Goal: Task Accomplishment & Management: Use online tool/utility

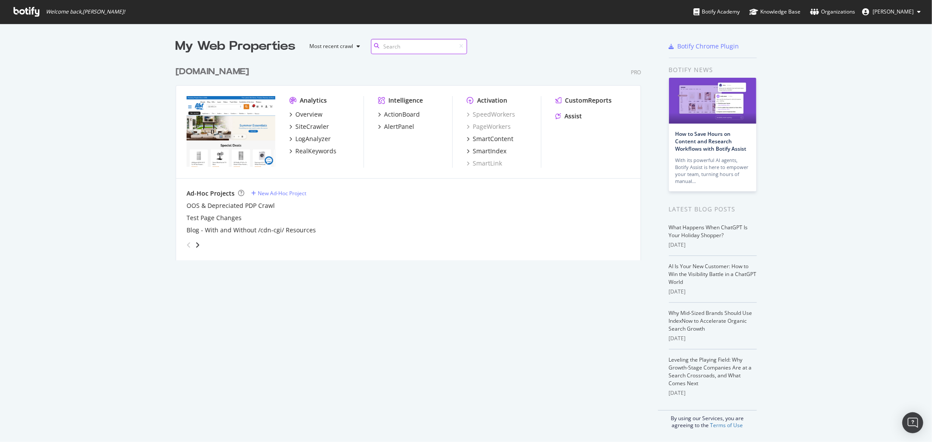
scroll to position [198, 465]
click at [194, 68] on div "[DOMAIN_NAME]" at bounding box center [212, 72] width 73 height 13
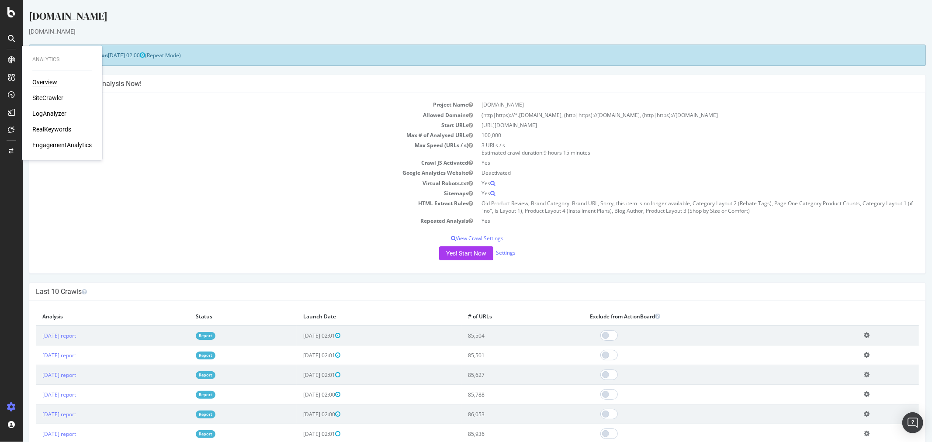
click at [35, 80] on div "Overview" at bounding box center [44, 82] width 25 height 9
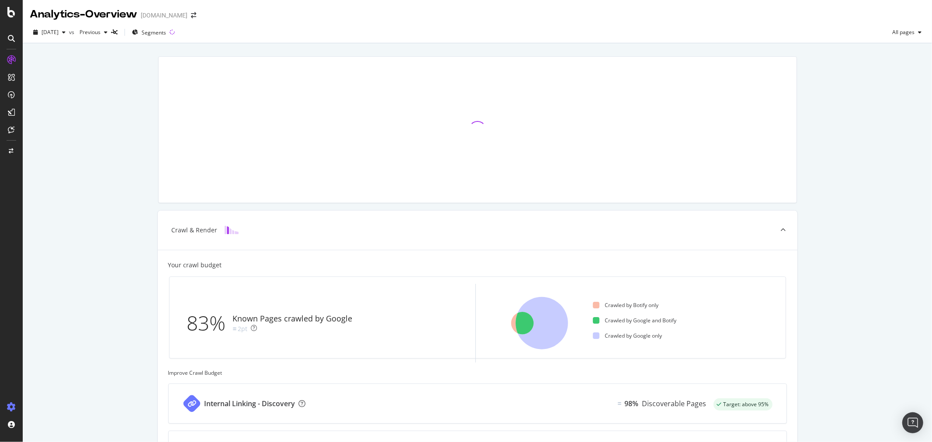
click at [15, 409] on icon at bounding box center [11, 407] width 9 height 9
click at [44, 408] on div "Create and manage your segments" at bounding box center [68, 410] width 83 height 7
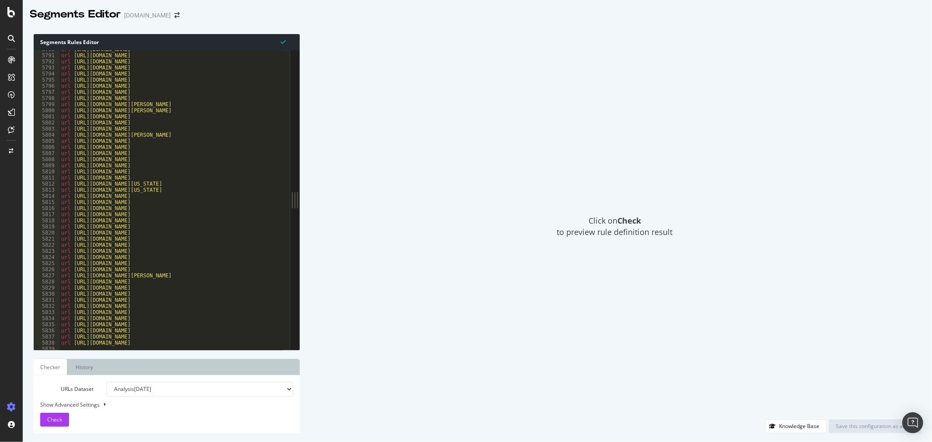
scroll to position [14032, 0]
click at [187, 391] on select "Analysis [DATE] Analysis [DATE] Analysis [DATE] Analysis [DATE] Analysis [DATE]…" at bounding box center [200, 389] width 187 height 15
drag, startPoint x: 538, startPoint y: 323, endPoint x: 369, endPoint y: 343, distance: 170.8
click at [538, 323] on div "Click on Check to preview rule definition result" at bounding box center [615, 227] width 613 height 386
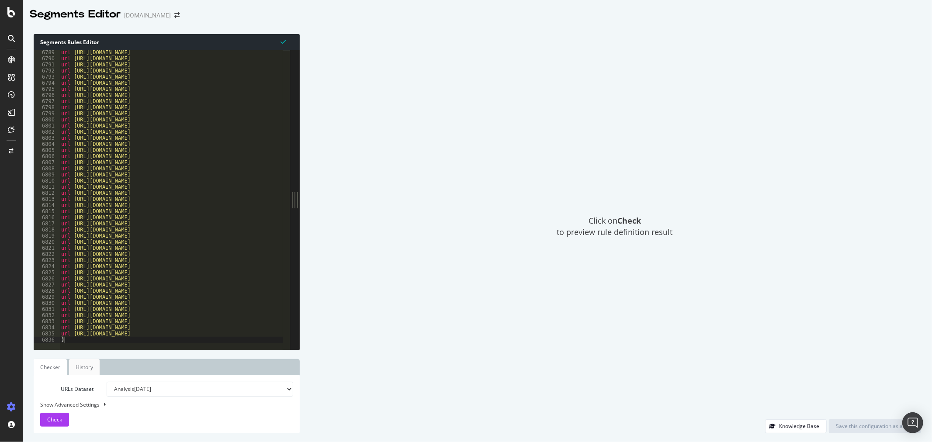
click at [80, 370] on link "History" at bounding box center [84, 367] width 31 height 16
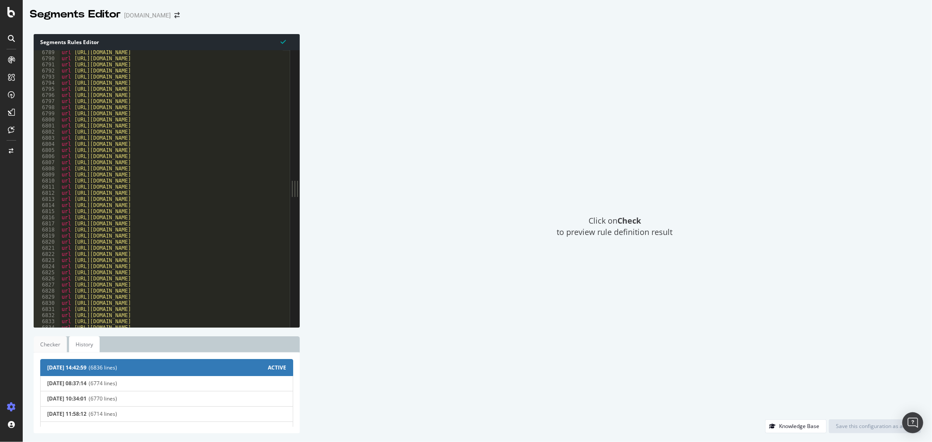
click at [51, 338] on link "Checker" at bounding box center [50, 345] width 33 height 16
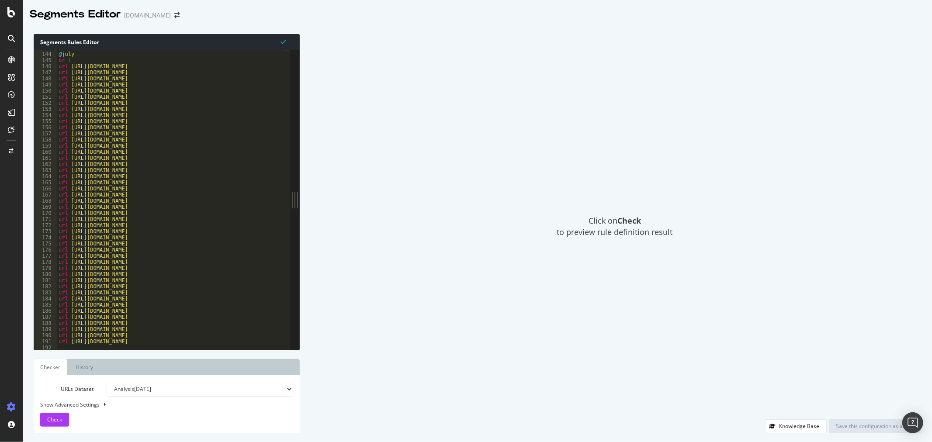
scroll to position [289, 0]
drag, startPoint x: 58, startPoint y: 82, endPoint x: 83, endPoint y: 82, distance: 25.8
click at [83, 82] on div "#@medium-purchase0intent [ segment : seasonal ] @ july or ( url [URL][DOMAIN_NA…" at bounding box center [377, 202] width 640 height 305
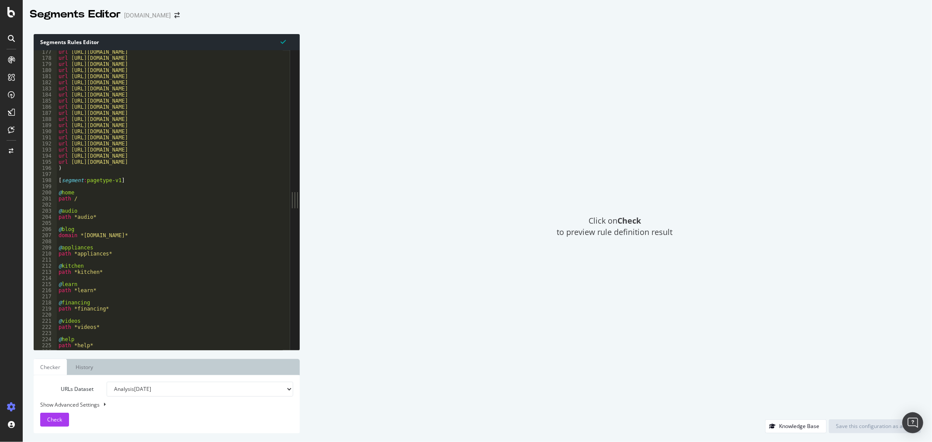
click at [76, 167] on div "url [URL][DOMAIN_NAME] url [URL][DOMAIN_NAME] url [URL][DOMAIN_NAME] url [URL][…" at bounding box center [377, 201] width 640 height 305
type textarea ")"
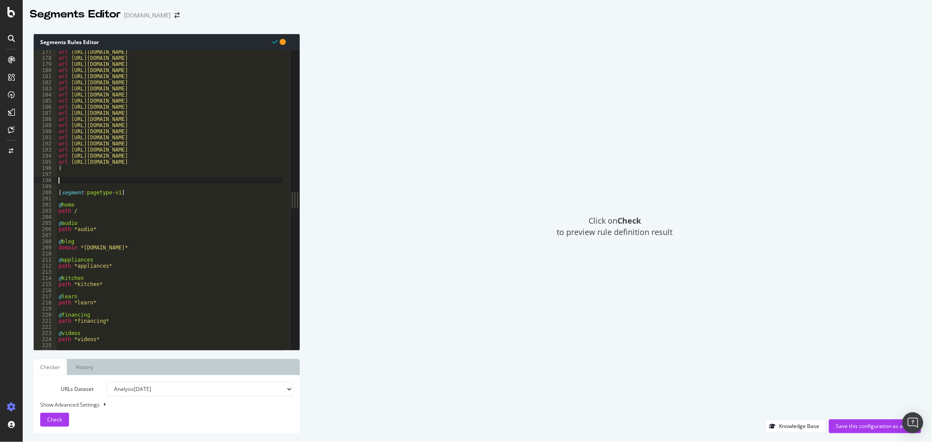
paste textarea "@july"
type textarea "@holiday"
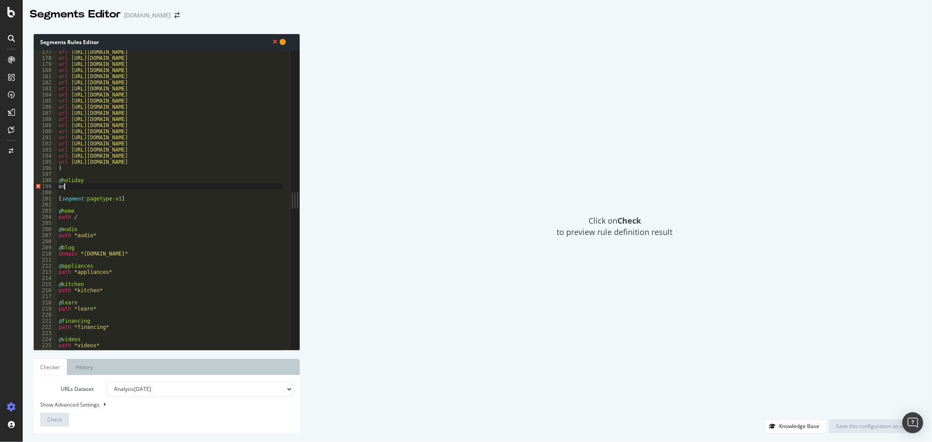
scroll to position [369, 0]
type textarea "or ("
type textarea "url"
click at [82, 410] on div "URLs Dataset Analysis [DATE] Analysis [DATE] Analysis [DATE] Analysis [DATE] An…" at bounding box center [166, 404] width 253 height 45
click at [83, 408] on div "Show Advanced Settings" at bounding box center [160, 404] width 253 height 7
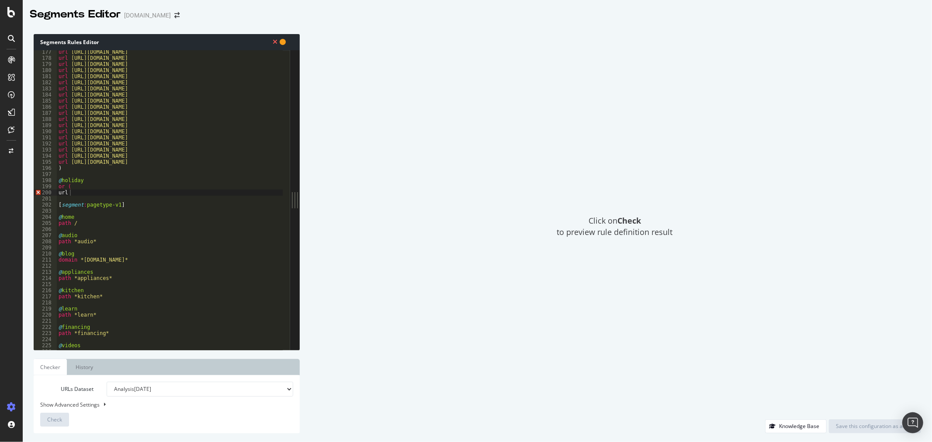
select select "5000"
select select "100"
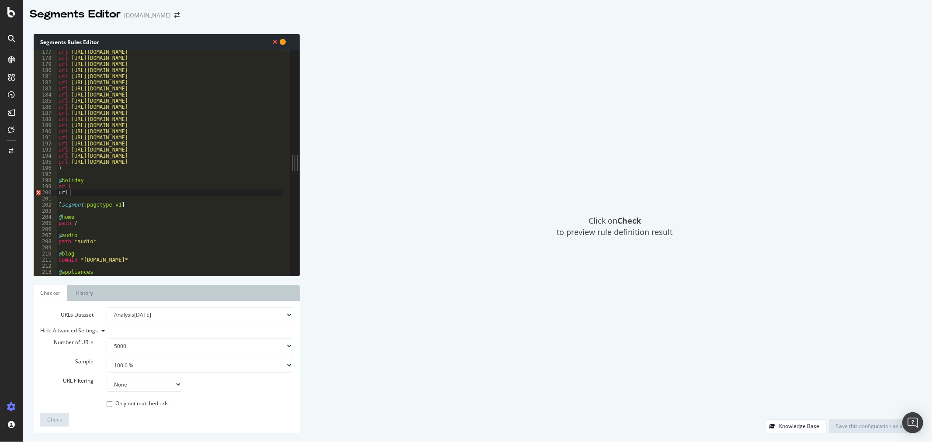
click at [405, 342] on div "Click on Check to preview rule definition result" at bounding box center [615, 227] width 613 height 386
click at [106, 193] on div "url [URL][DOMAIN_NAME] url [URL][DOMAIN_NAME] url [URL][DOMAIN_NAME] url [URL][…" at bounding box center [377, 164] width 640 height 231
paste textarea "Cursor at row 200"
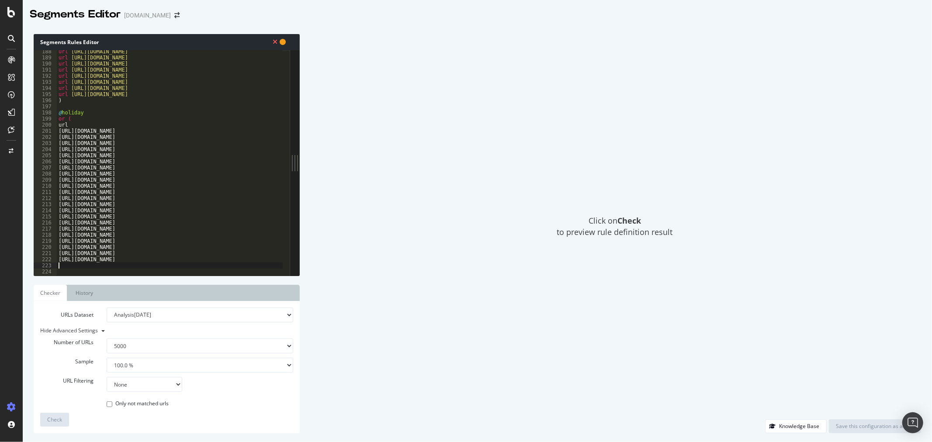
scroll to position [391, 0]
click at [59, 129] on div "url [URL][DOMAIN_NAME] url [URL][DOMAIN_NAME] url [URL][DOMAIN_NAME] url [URL][…" at bounding box center [377, 164] width 640 height 231
click at [62, 124] on div "url [URL][DOMAIN_NAME] url [URL][DOMAIN_NAME] url [URL][DOMAIN_NAME] url [URL][…" at bounding box center [377, 164] width 640 height 231
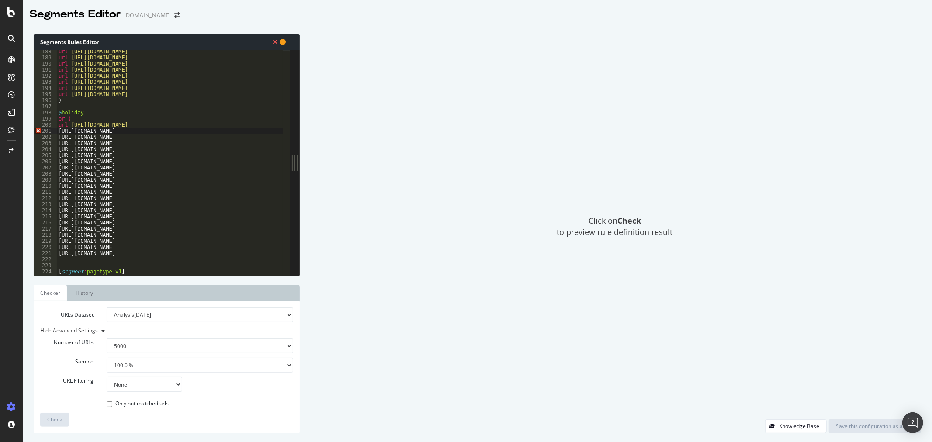
click at [57, 131] on div "url [URL][DOMAIN_NAME] url [URL][DOMAIN_NAME] url [URL][DOMAIN_NAME] url [URL][…" at bounding box center [377, 164] width 640 height 231
paste textarea "url"
click at [487, 184] on div "Click on Check to preview rule definition result" at bounding box center [615, 227] width 613 height 386
click at [68, 134] on div "url [URL][DOMAIN_NAME] url [URL][DOMAIN_NAME] url [URL][DOMAIN_NAME] url [URL][…" at bounding box center [377, 164] width 640 height 231
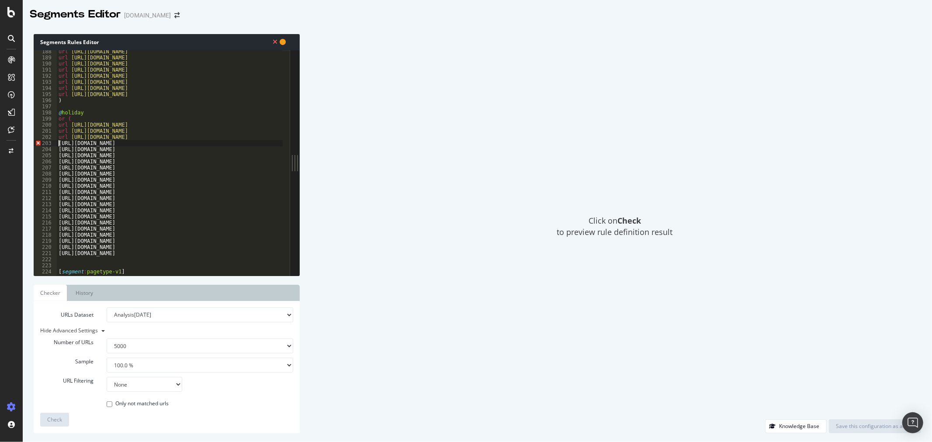
paste textarea "url"
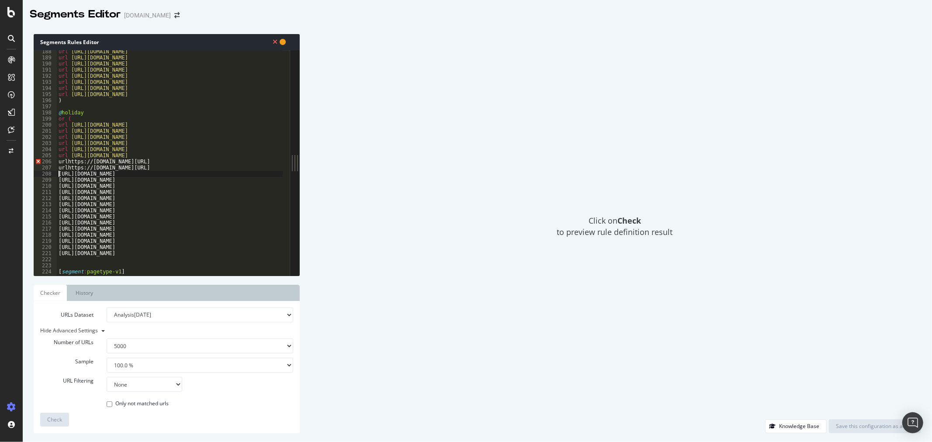
paste textarea "url"
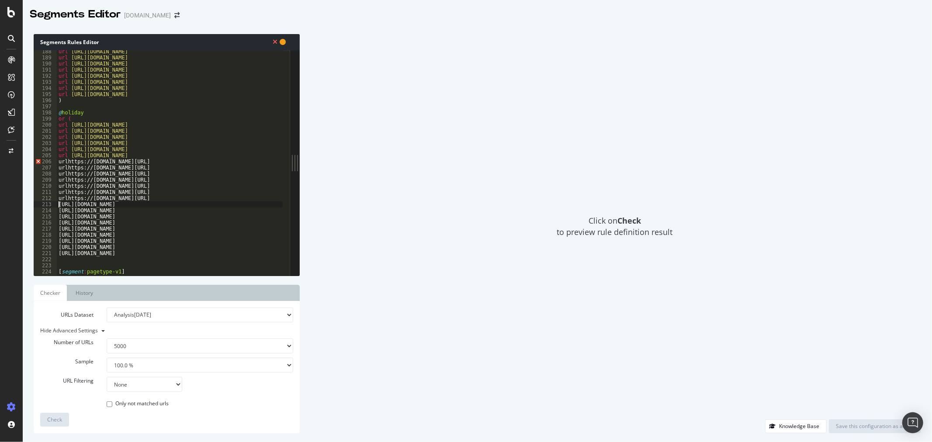
paste textarea "url"
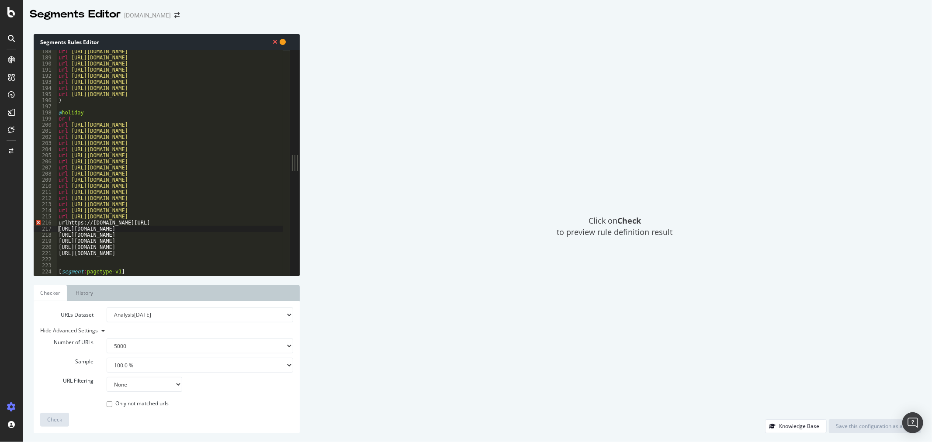
paste textarea "url"
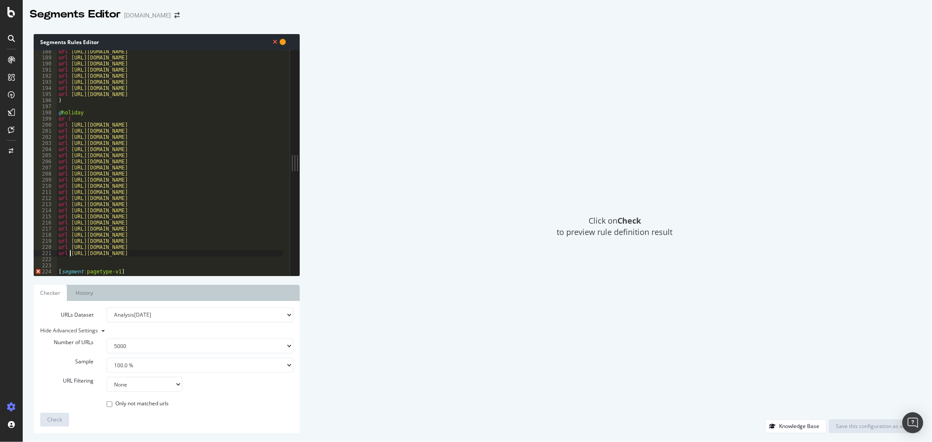
type textarea "url [URL][DOMAIN_NAME]"
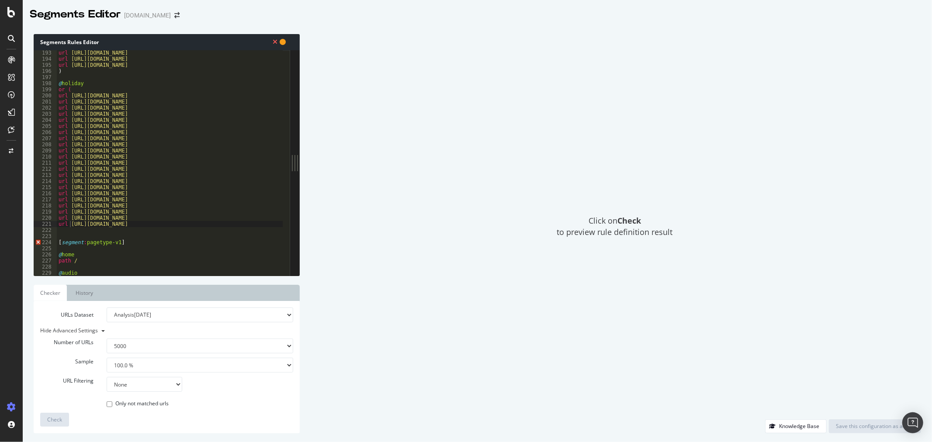
scroll to position [421, 0]
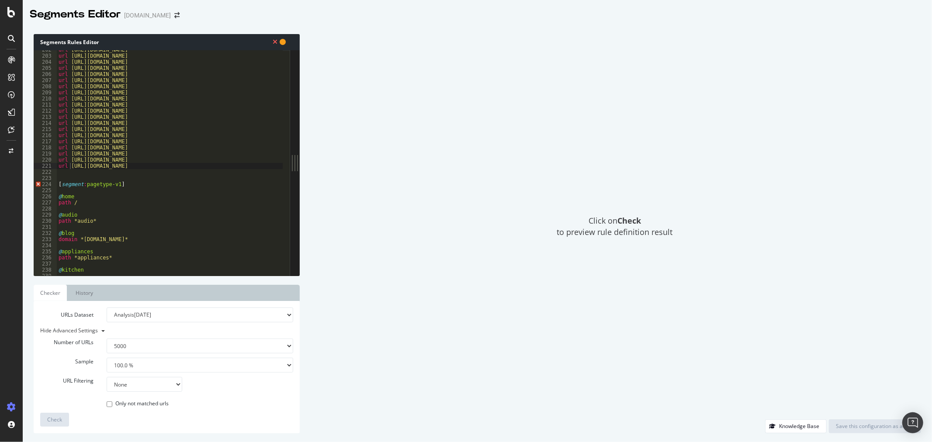
click at [80, 173] on div "url [URL][DOMAIN_NAME] url [URL][DOMAIN_NAME] url [URL][DOMAIN_NAME] url [URL][…" at bounding box center [377, 162] width 640 height 231
type textarea "\"
type textarea "url [URL][DOMAIN_NAME]"
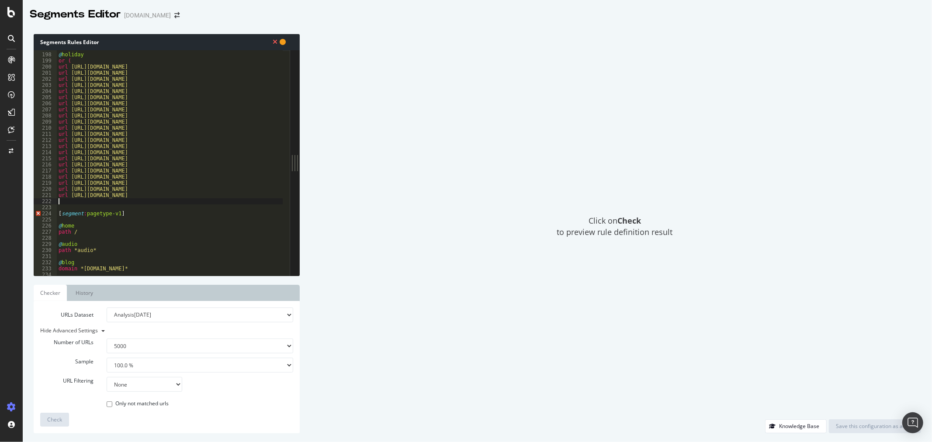
type textarea ")"
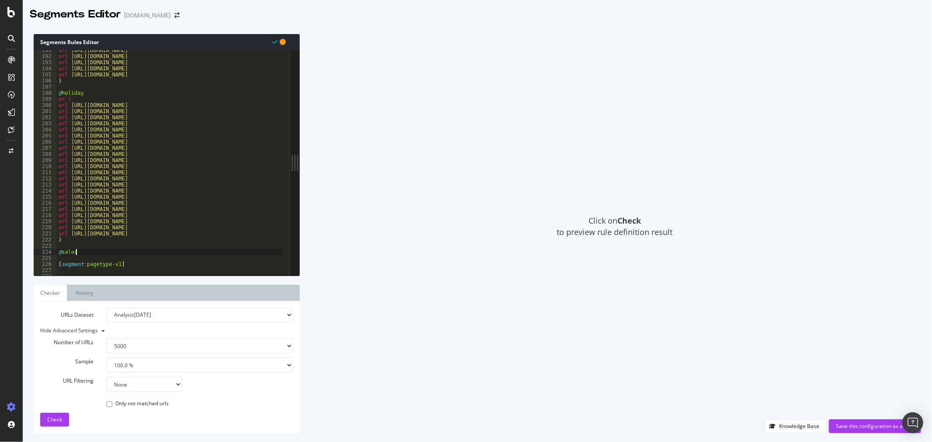
scroll to position [0, 1]
type textarea "@sales-holiday"
type textarea "or ("
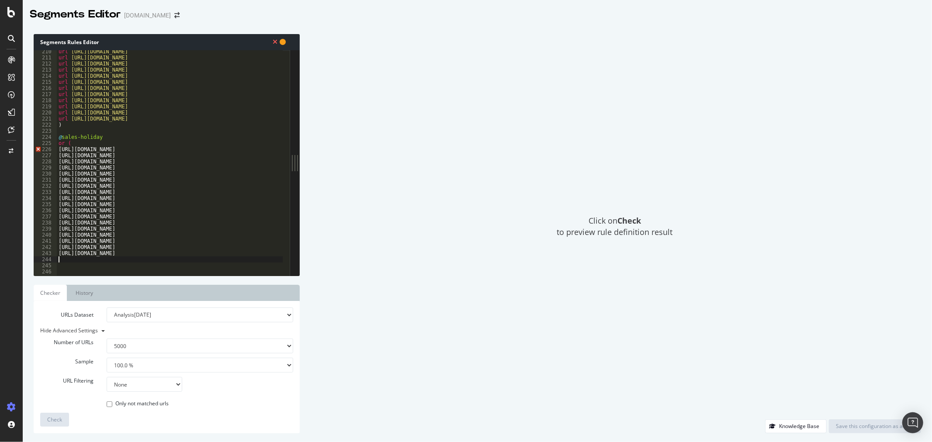
click at [59, 149] on div "url [URL][DOMAIN_NAME] url [URL][DOMAIN_NAME] url [URL][DOMAIN_NAME] url [URL][…" at bounding box center [377, 164] width 640 height 231
paste textarea "url [URL][DOMAIN_NAME]"
drag, startPoint x: 67, startPoint y: 120, endPoint x: 44, endPoint y: 116, distance: 23.5
click at [44, 116] on div "[URL][DOMAIN_NAME] 210 211 212 213 214 215 216 217 218 219 220 221 222 223 224 …" at bounding box center [162, 163] width 257 height 226
click at [58, 149] on div "url [URL][DOMAIN_NAME] url [URL][DOMAIN_NAME] url [URL][DOMAIN_NAME] url [URL][…" at bounding box center [377, 164] width 640 height 231
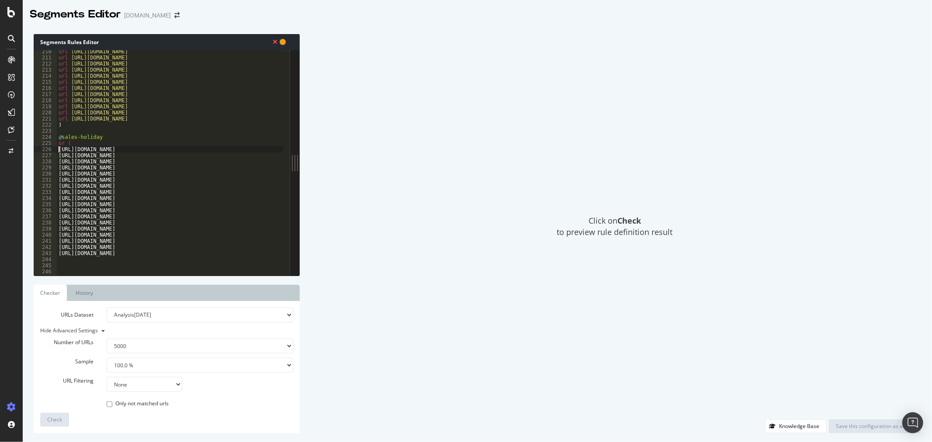
paste textarea "url"
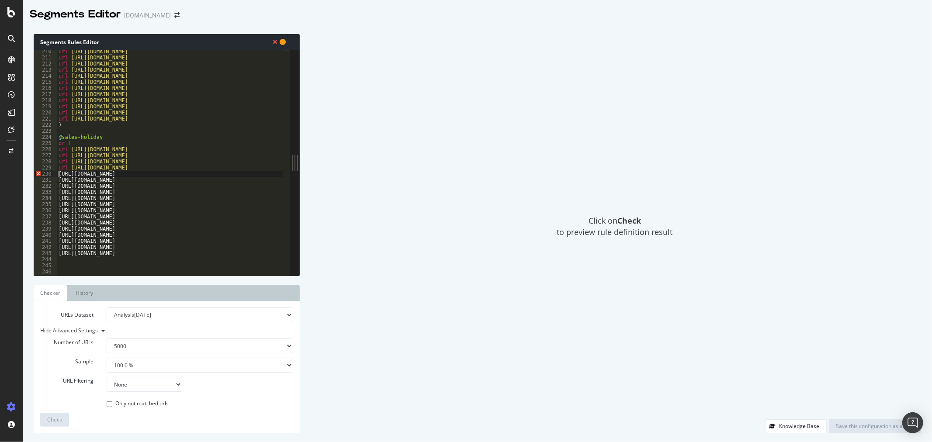
paste textarea "url"
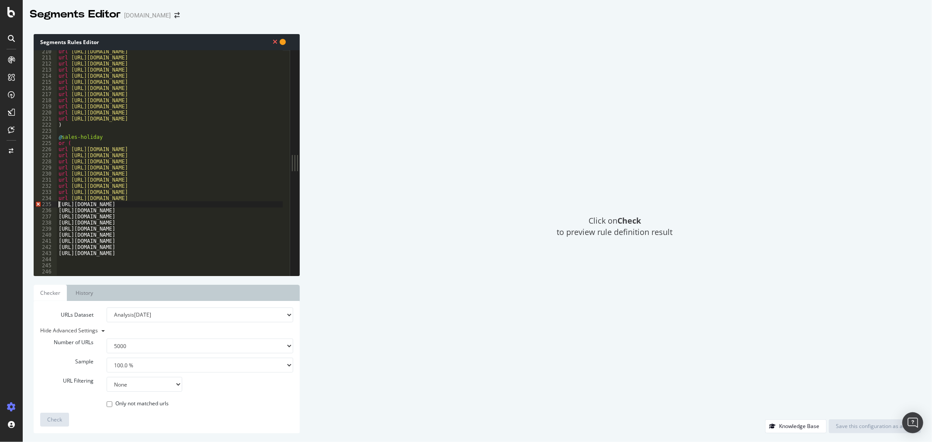
paste textarea "url"
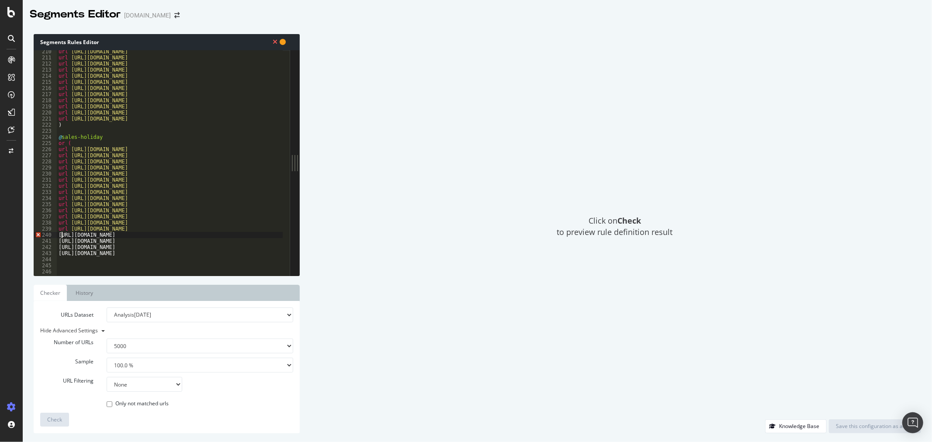
paste textarea "url"
type textarea "url [URL][DOMAIN_NAME]"
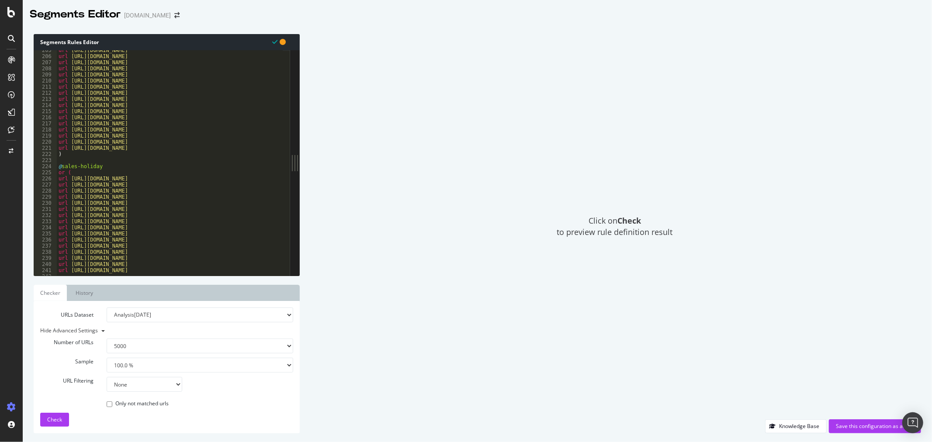
scroll to position [405, 0]
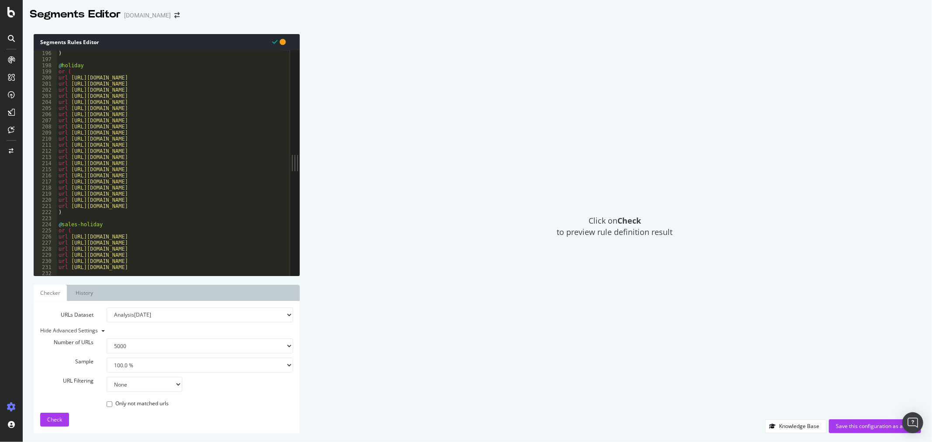
click at [233, 205] on div "url [URL][DOMAIN_NAME] ) @ holiday or ( url [URL][DOMAIN_NAME] url [URL][DOMAIN…" at bounding box center [377, 159] width 640 height 231
type textarea "url [URL][DOMAIN_NAME]"
paste textarea "url [URL][DOMAIN_NAME] url [URL][DOMAIN_NAME]"
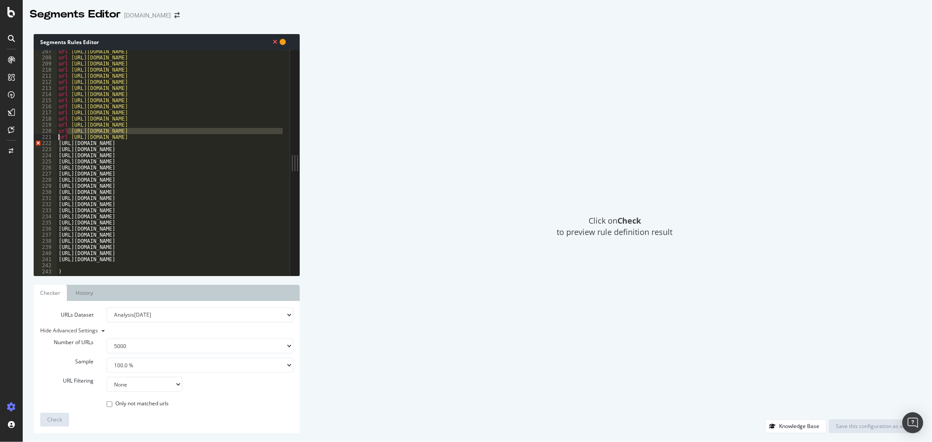
drag, startPoint x: 68, startPoint y: 134, endPoint x: 55, endPoint y: 135, distance: 13.1
click at [55, 135] on div "207 208 209 210 211 212 213 214 215 216 217 218 219 220 221 222 223 224 225 226…" at bounding box center [162, 163] width 257 height 226
click at [59, 139] on div "url [URL][DOMAIN_NAME] url [URL][DOMAIN_NAME] url [URL][DOMAIN_NAME] url [URL][…" at bounding box center [170, 163] width 226 height 226
click at [59, 139] on div "url [URL][DOMAIN_NAME] url [URL][DOMAIN_NAME] url [URL][DOMAIN_NAME] url [URL][…" at bounding box center [377, 164] width 640 height 231
click at [61, 137] on div "url [URL][DOMAIN_NAME] url [URL][DOMAIN_NAME] url [URL][DOMAIN_NAME] url [URL][…" at bounding box center [170, 163] width 226 height 226
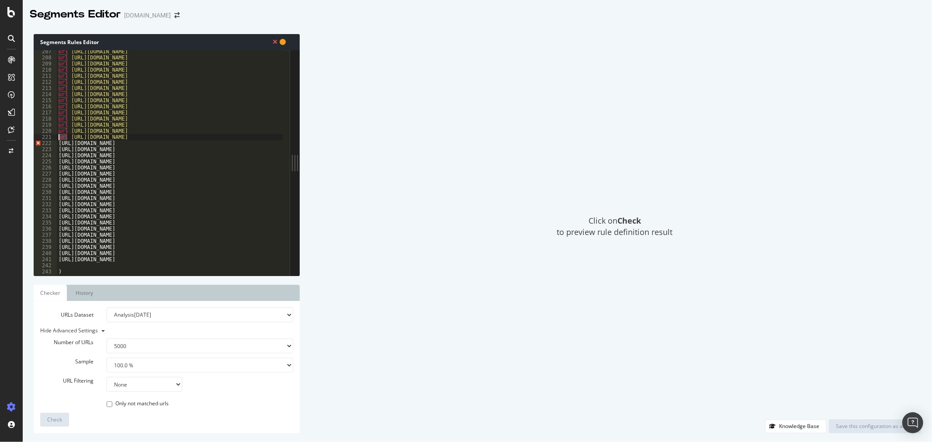
click at [61, 137] on div "url [URL][DOMAIN_NAME] url [URL][DOMAIN_NAME] url [URL][DOMAIN_NAME] url [URL][…" at bounding box center [377, 164] width 640 height 231
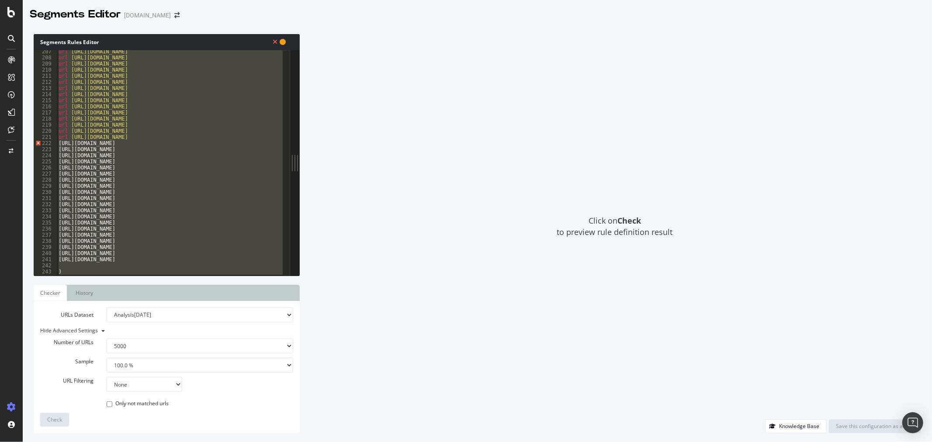
click at [61, 137] on div "url [URL][DOMAIN_NAME] url [URL][DOMAIN_NAME] url [URL][DOMAIN_NAME] url [URL][…" at bounding box center [377, 164] width 640 height 231
click at [69, 138] on div "url [URL][DOMAIN_NAME] url [URL][DOMAIN_NAME] url [URL][DOMAIN_NAME] url [URL][…" at bounding box center [170, 163] width 226 height 226
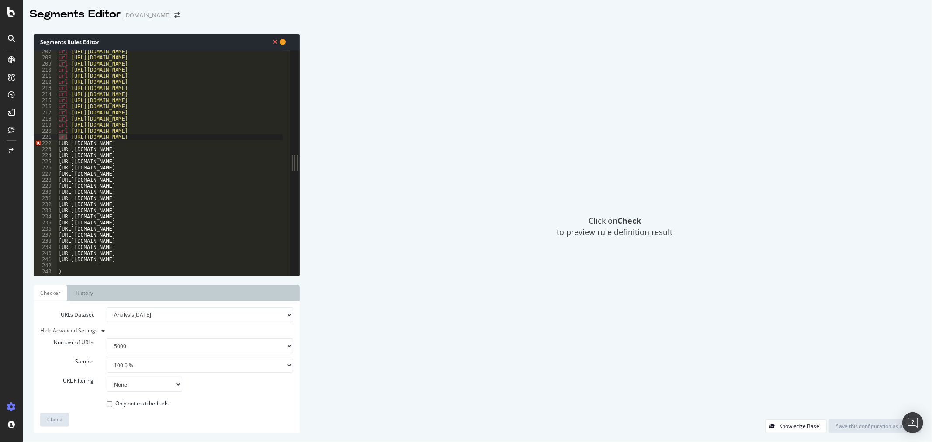
drag, startPoint x: 67, startPoint y: 137, endPoint x: 46, endPoint y: 137, distance: 20.5
click at [46, 137] on div "url [URL][DOMAIN_NAME] 207 208 209 210 211 212 213 214 215 216 217 218 219 220 …" at bounding box center [162, 163] width 257 height 226
click at [57, 142] on div "url [URL][DOMAIN_NAME] url [URL][DOMAIN_NAME] url [URL][DOMAIN_NAME] url [URL][…" at bounding box center [377, 164] width 640 height 231
paste textarea "url"
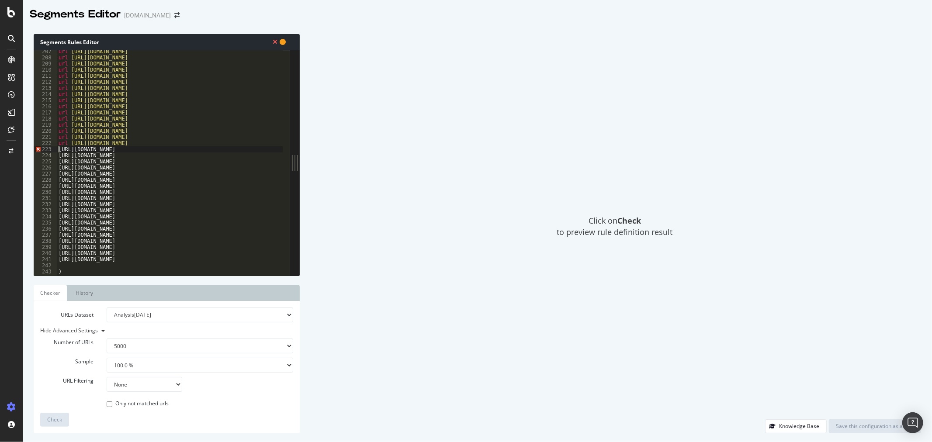
paste textarea "url"
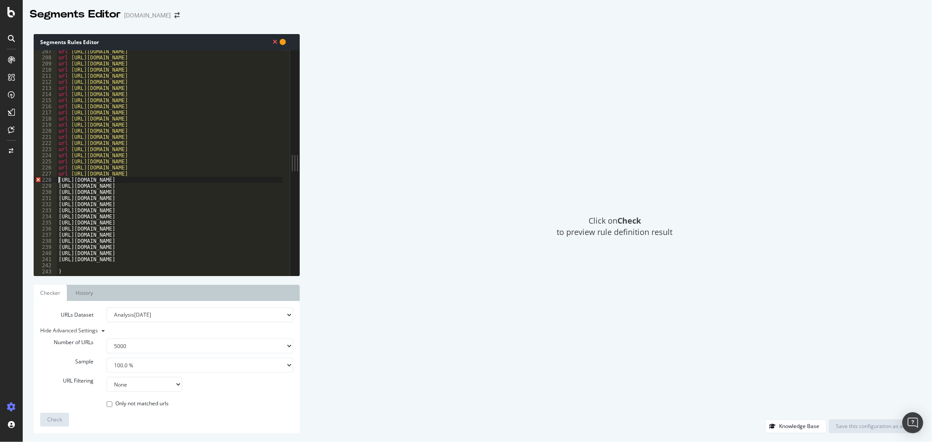
paste textarea "url"
click at [60, 188] on div "url [URL][DOMAIN_NAME] url [URL][DOMAIN_NAME] url [URL][DOMAIN_NAME] url [URL][…" at bounding box center [377, 164] width 640 height 231
paste textarea "url"
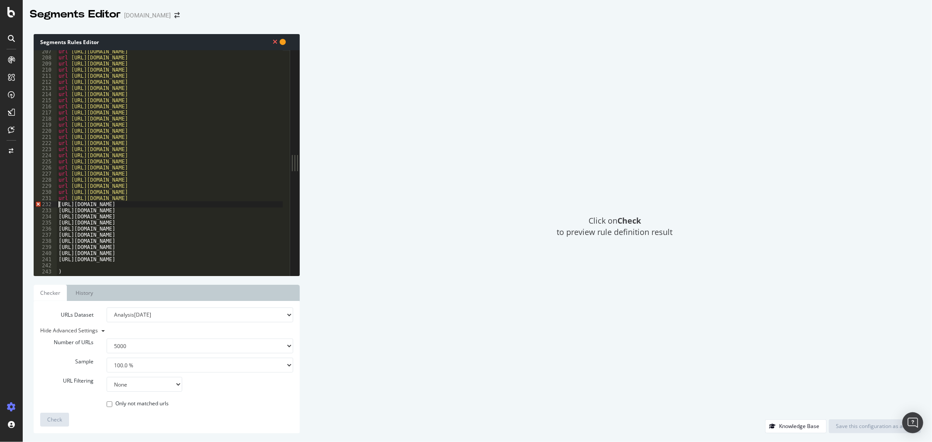
paste textarea "url"
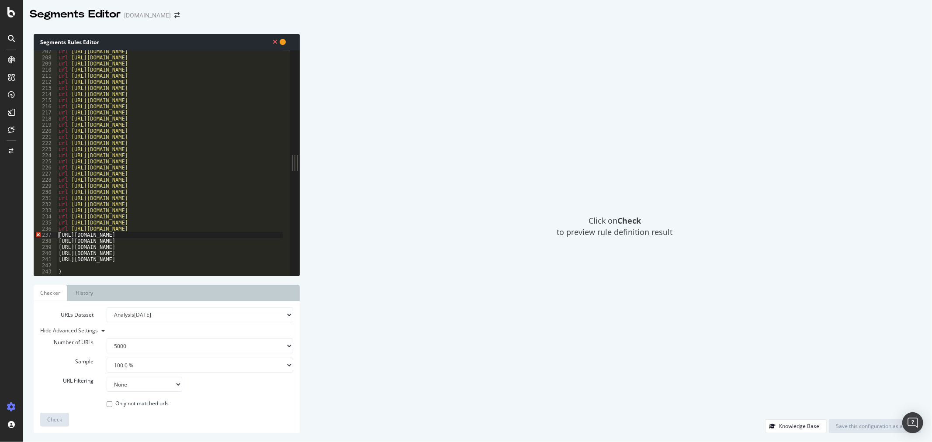
paste textarea "url"
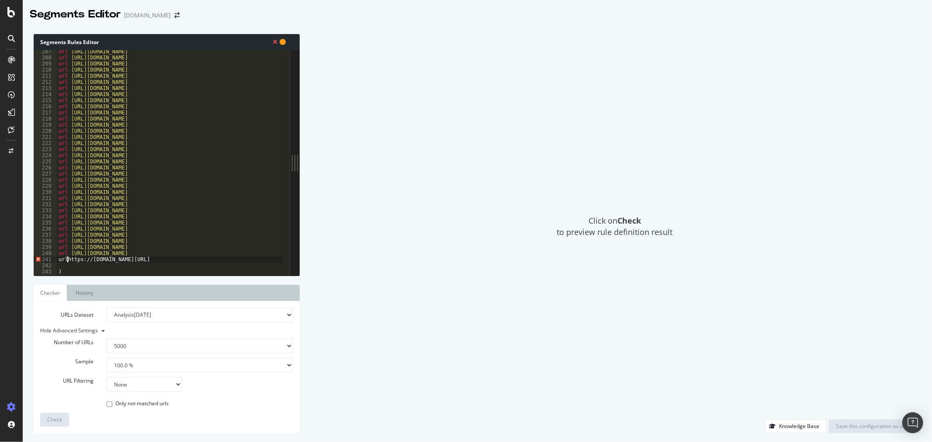
type textarea "url [URL][DOMAIN_NAME]"
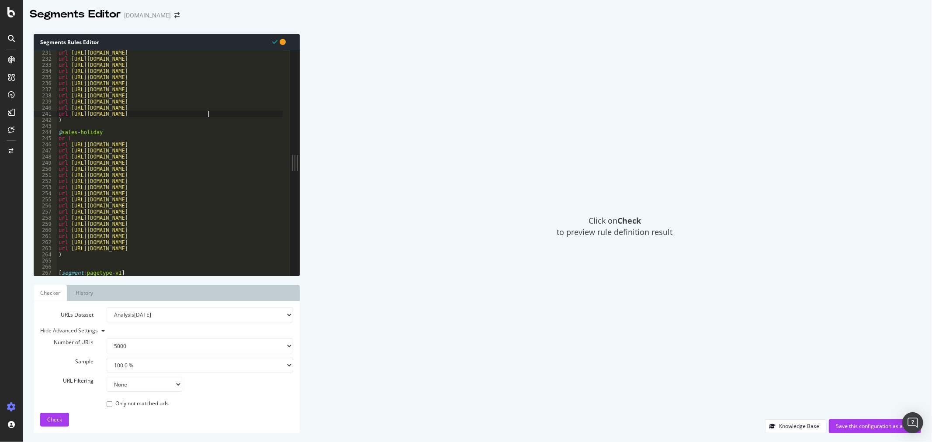
scroll to position [487, 0]
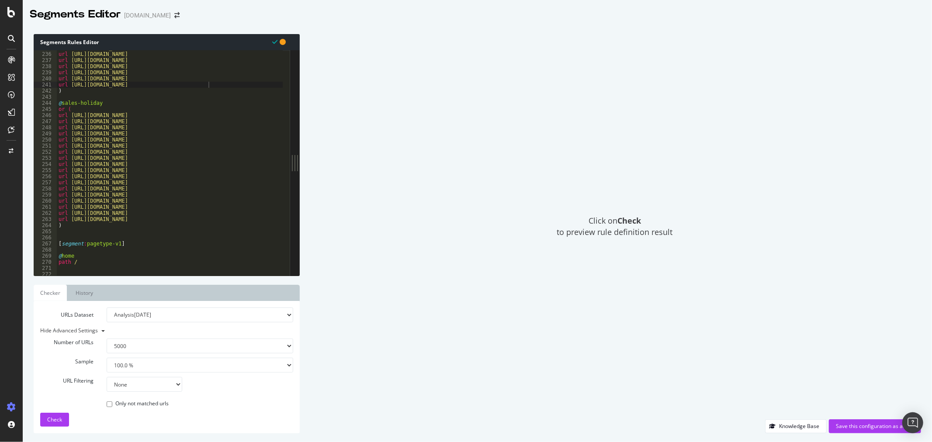
click at [219, 223] on div "url [URL][DOMAIN_NAME] url [URL][DOMAIN_NAME] url [URL][DOMAIN_NAME] url [URL][…" at bounding box center [377, 160] width 640 height 231
type textarea ")"
paste textarea ")"
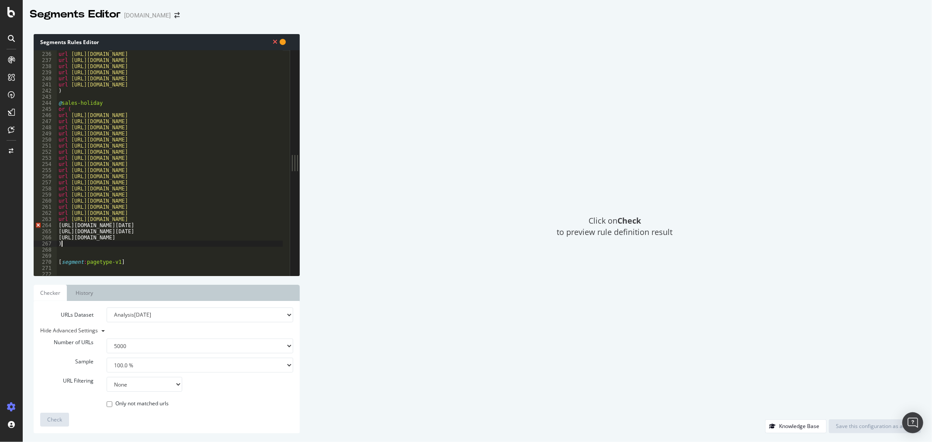
click at [58, 221] on div "url [URL][DOMAIN_NAME] url [URL][DOMAIN_NAME] url [URL][DOMAIN_NAME] url [URL][…" at bounding box center [377, 160] width 640 height 231
click at [51, 421] on span "Check" at bounding box center [54, 419] width 15 height 7
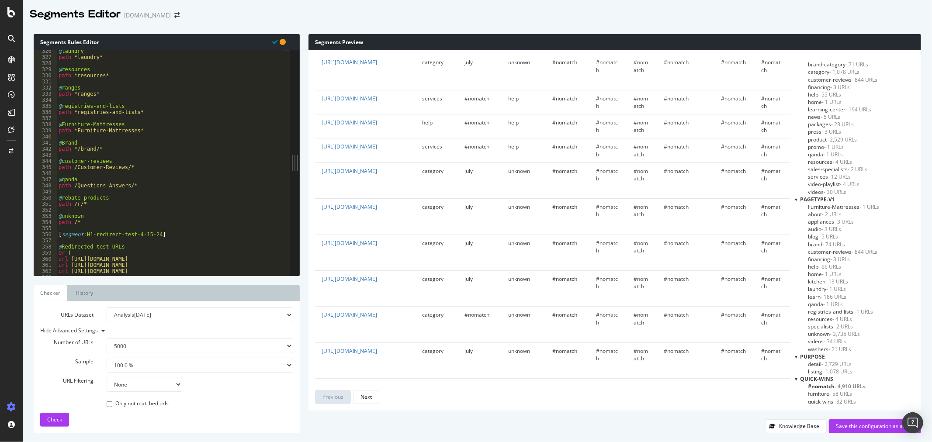
scroll to position [255, 0]
click at [840, 389] on span "- 24 URLs" at bounding box center [837, 386] width 23 height 7
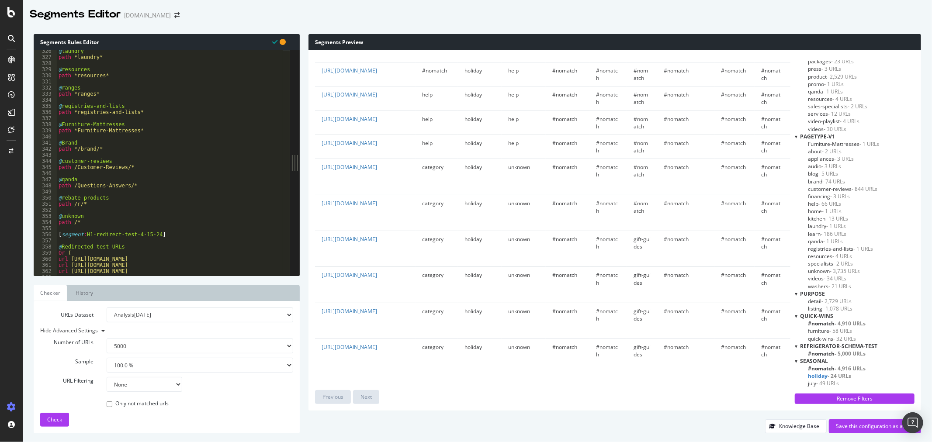
scroll to position [270, 0]
click at [835, 385] on span "sales-holiday - 11 URLs" at bounding box center [835, 386] width 55 height 7
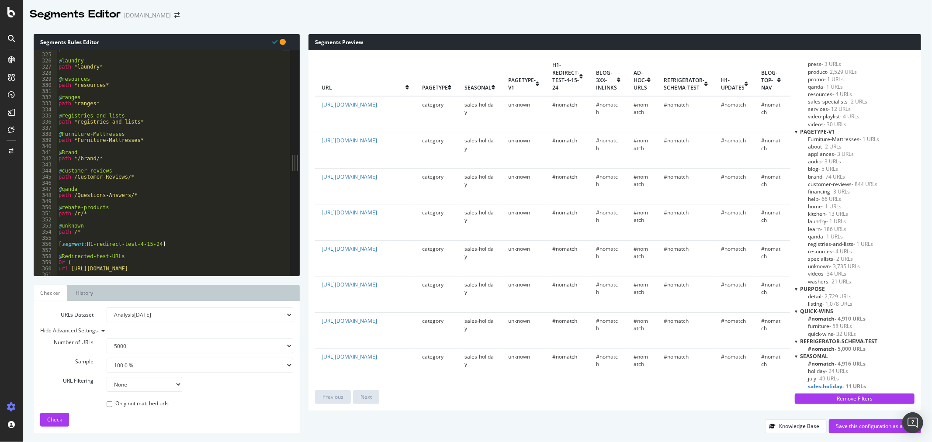
scroll to position [671, 0]
click at [94, 230] on div "path *about* @ laundry path *laundry* @ resources path *resources* @ ranges pat…" at bounding box center [377, 160] width 640 height 231
click at [117, 215] on div "path *about* @ laundry path *laundry* @ resources path *resources* @ ranges pat…" at bounding box center [377, 160] width 640 height 231
type textarea "path /r/*"
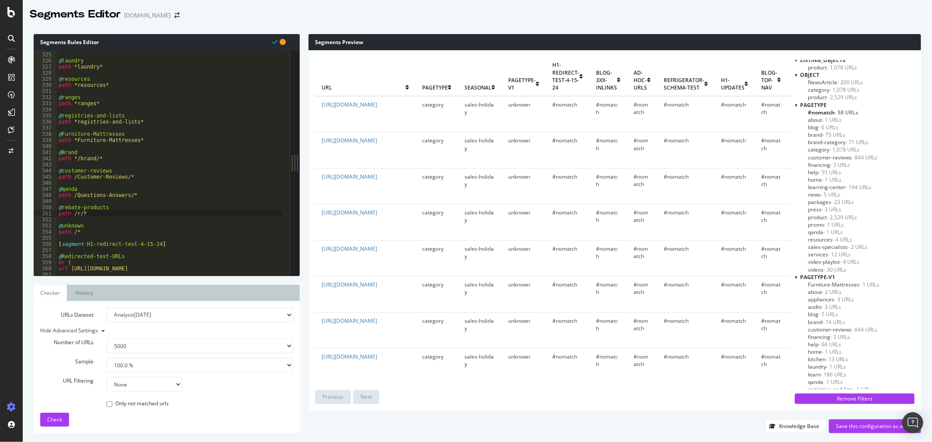
click at [820, 254] on span "services - 12 URLs" at bounding box center [829, 254] width 43 height 7
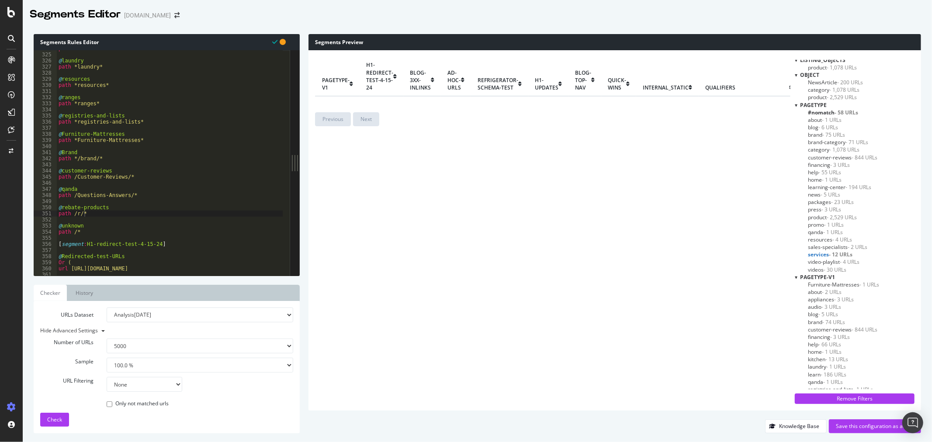
scroll to position [0, 0]
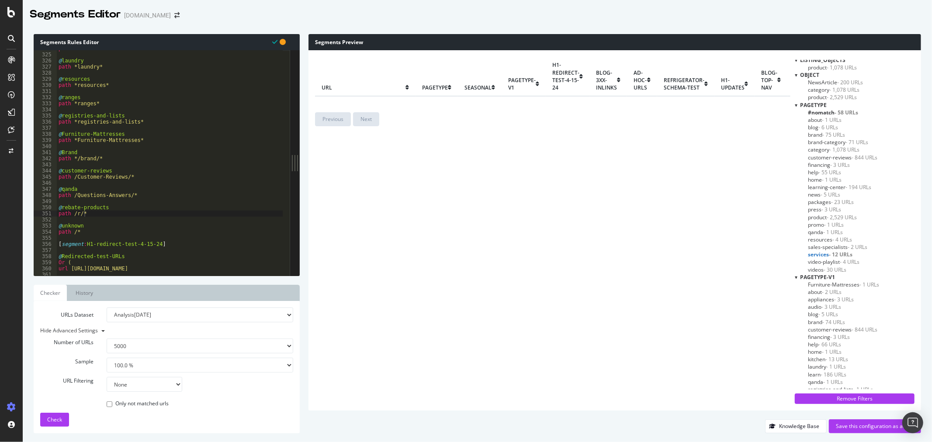
click at [827, 254] on span "services - 12 URLs" at bounding box center [830, 254] width 45 height 7
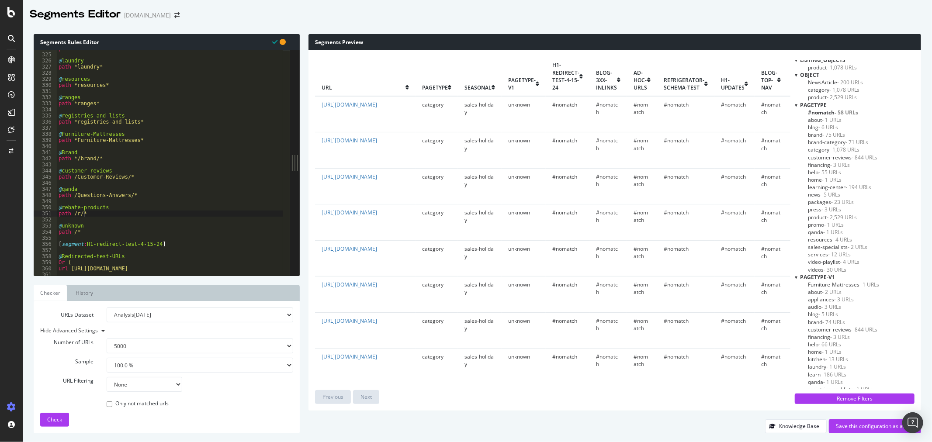
click at [827, 254] on span "services - 12 URLs" at bounding box center [829, 254] width 43 height 7
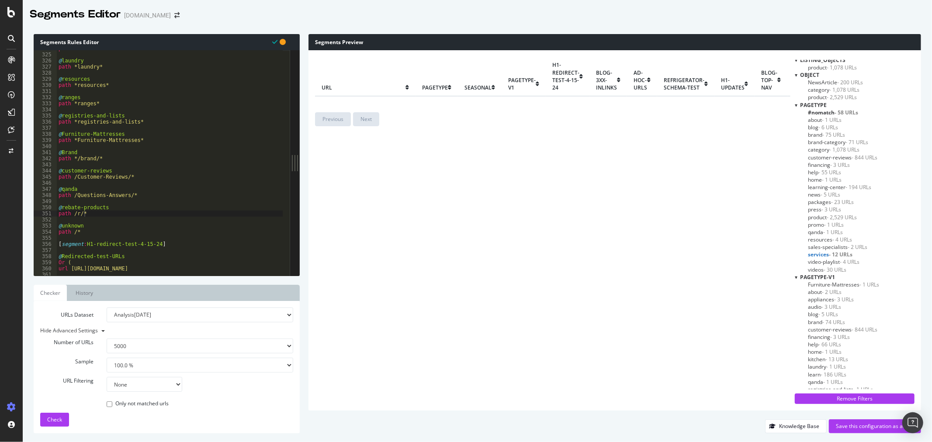
click at [827, 254] on span "services - 12 URLs" at bounding box center [830, 254] width 45 height 7
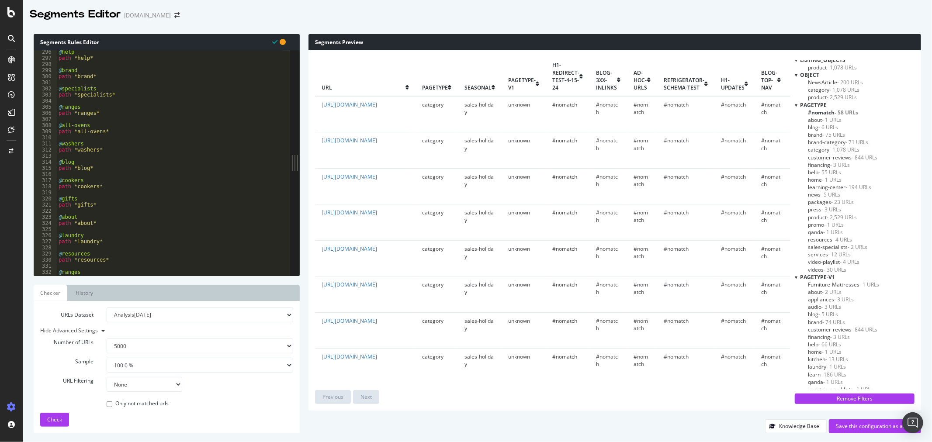
scroll to position [592, 0]
click at [149, 104] on div "@ learn path *learn* @ financing path *financing* @ videos path *videos* @ help…" at bounding box center [377, 161] width 640 height 231
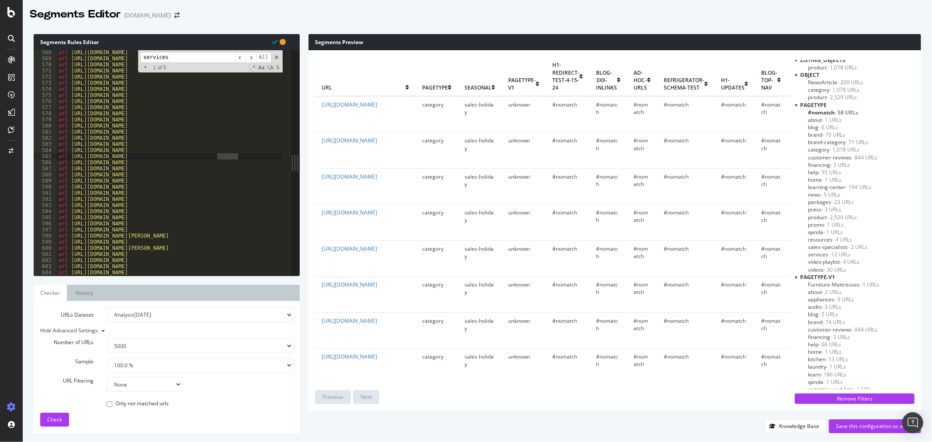
scroll to position [0, 0]
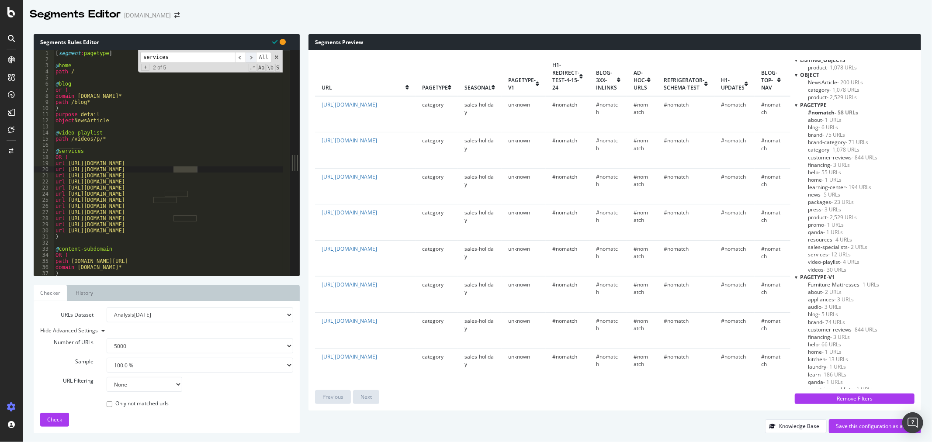
type input "services"
click at [254, 58] on span "​" at bounding box center [251, 57] width 10 height 11
click at [193, 230] on div "[ segment : pagetype ] @ home path / @ blog or ( domain [DOMAIN_NAME]* path /bl…" at bounding box center [374, 165] width 640 height 231
click at [160, 166] on div "[ segment : pagetype ] @ home path / @ blog or ( domain [DOMAIN_NAME]* path /bl…" at bounding box center [374, 165] width 640 height 231
type textarea "url [URL][DOMAIN_NAME]"
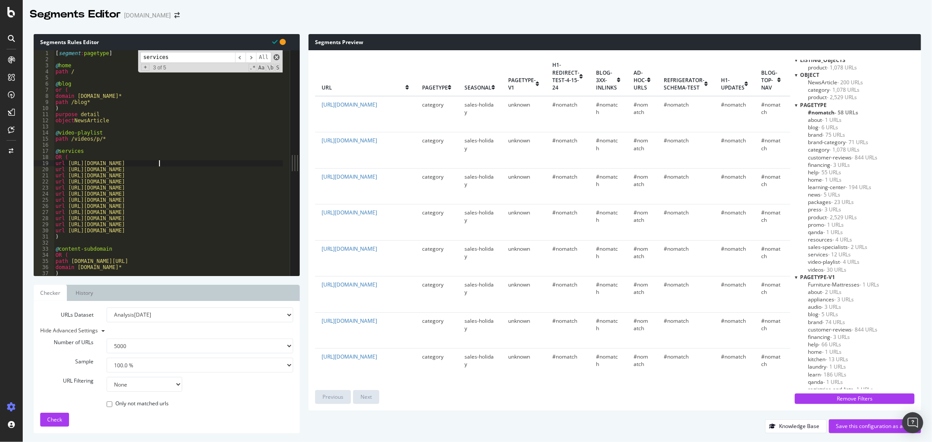
click at [278, 58] on span at bounding box center [277, 57] width 6 height 6
click at [275, 22] on div at bounding box center [478, 23] width 910 height 3
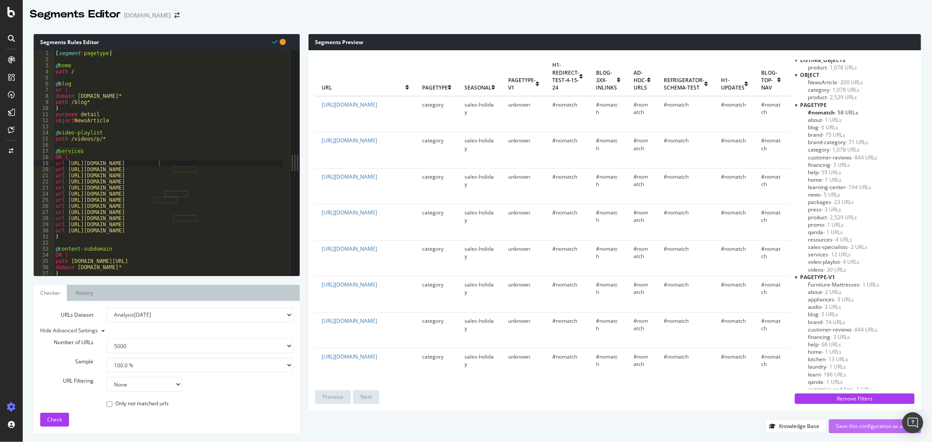
click at [855, 427] on div "Save this configuration as active" at bounding box center [875, 426] width 78 height 7
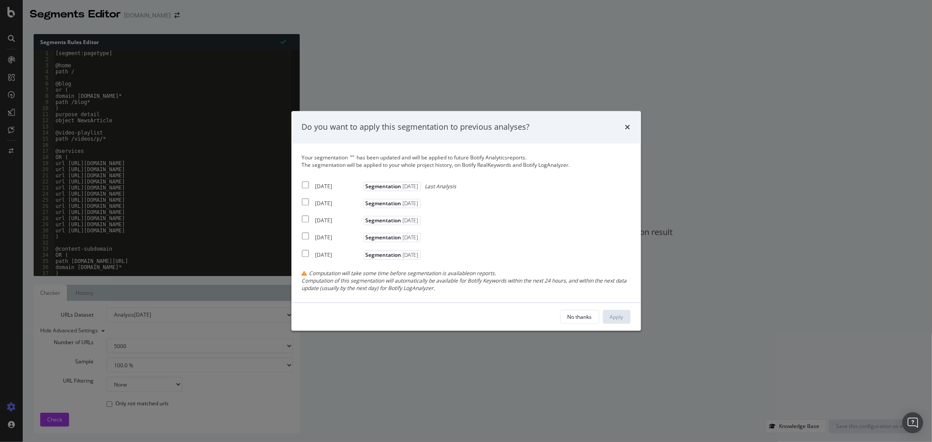
click at [342, 188] on div "[DATE]" at bounding box center [339, 186] width 46 height 7
click at [317, 184] on div "[DATE]" at bounding box center [339, 186] width 46 height 7
checkbox input "false"
click at [593, 311] on button "No thanks" at bounding box center [579, 317] width 39 height 14
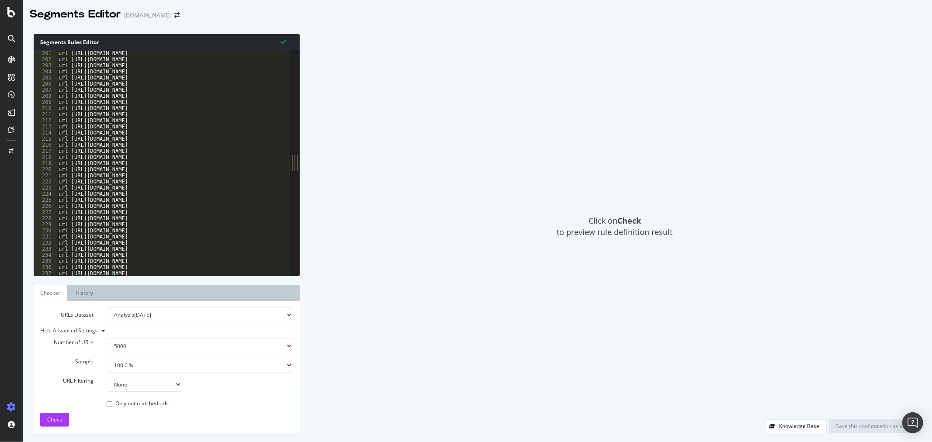
scroll to position [493, 0]
click at [184, 175] on div "url [URL][DOMAIN_NAME] url [URL][DOMAIN_NAME] url [URL][DOMAIN_NAME] ) @sales-h…" at bounding box center [377, 165] width 640 height 231
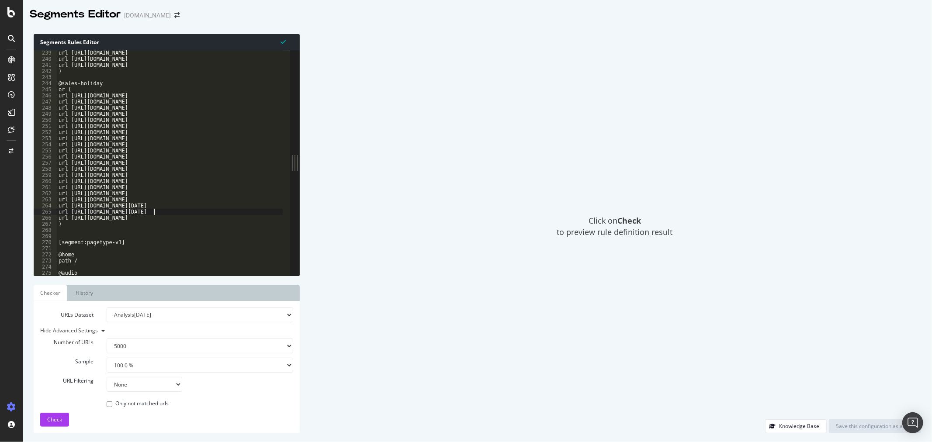
click at [155, 211] on div "url [URL][DOMAIN_NAME] url [URL][DOMAIN_NAME] url [URL][DOMAIN_NAME] ) @sales-h…" at bounding box center [377, 165] width 640 height 231
type textarea "url [URL][DOMAIN_NAME][DATE]"
click at [608, 233] on span "Click on Check to preview rule definition result" at bounding box center [615, 227] width 116 height 22
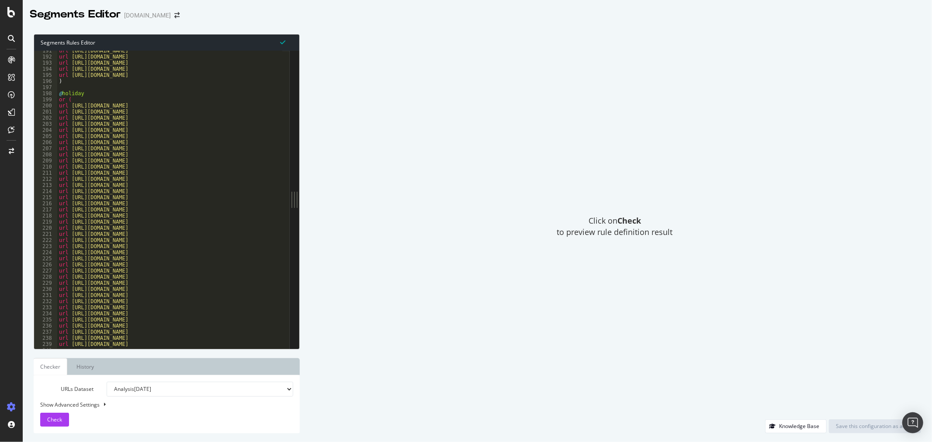
scroll to position [404, 0]
